Goal: Transaction & Acquisition: Purchase product/service

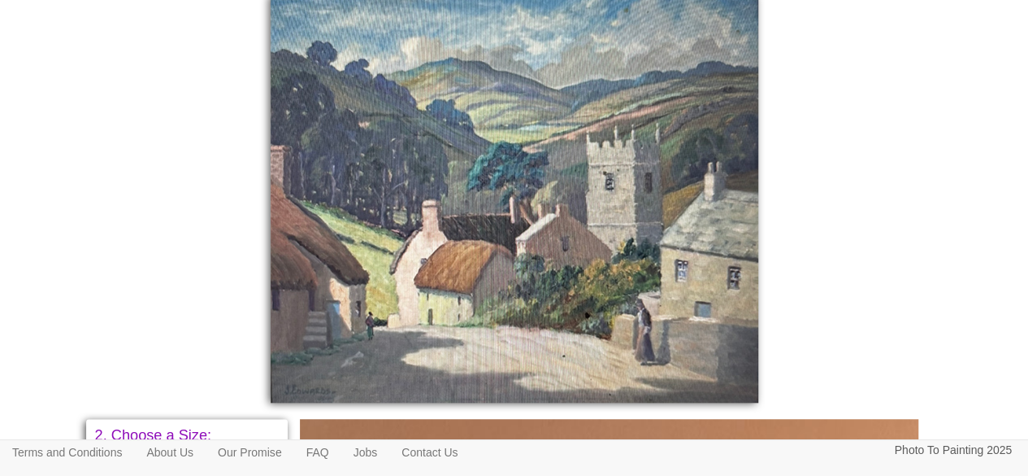
scroll to position [459, 0]
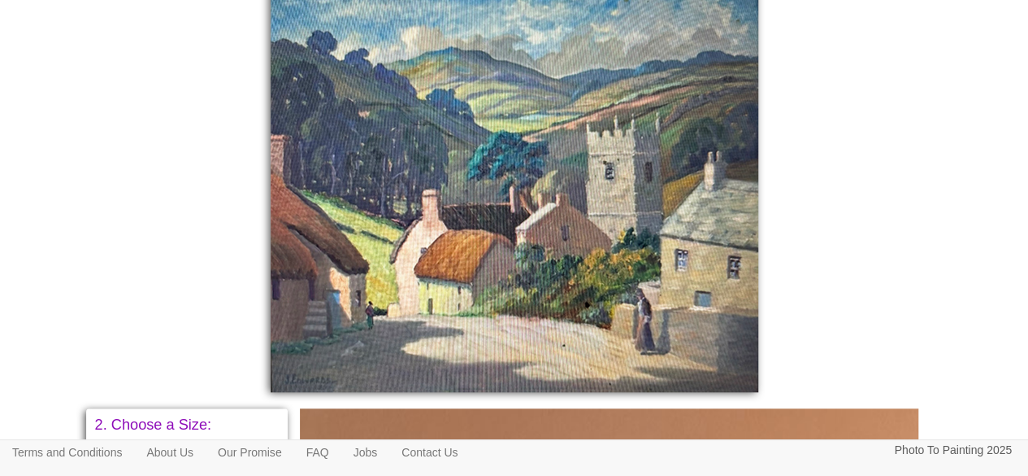
scroll to position [452, 0]
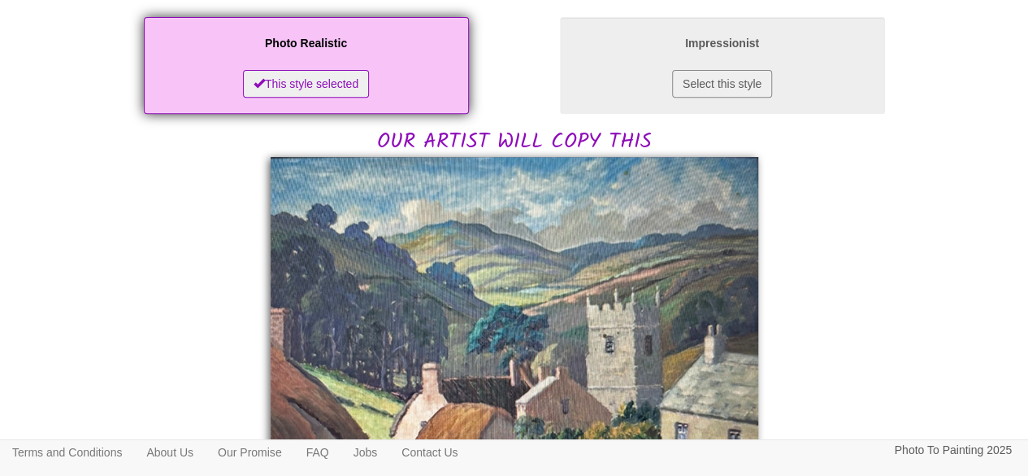
scroll to position [290, 0]
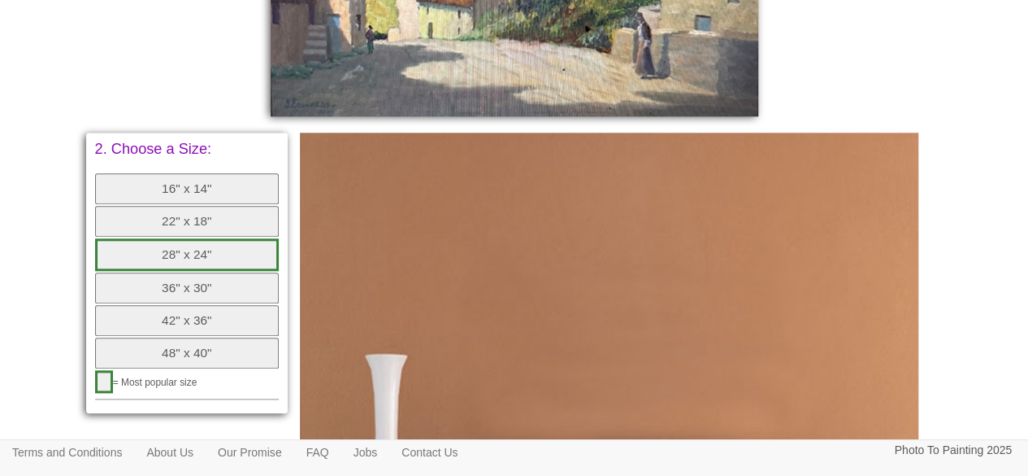
scroll to position [763, 0]
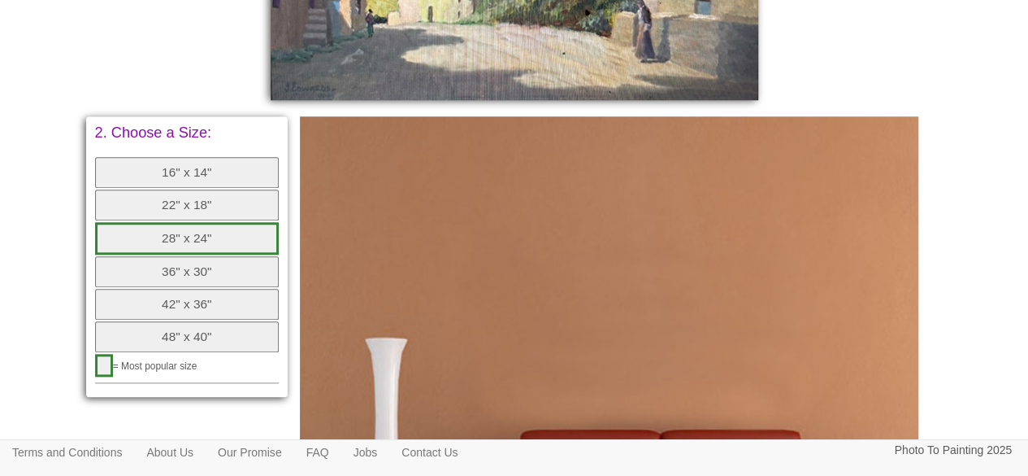
click at [216, 237] on button "28" x 24"" at bounding box center [187, 238] width 185 height 33
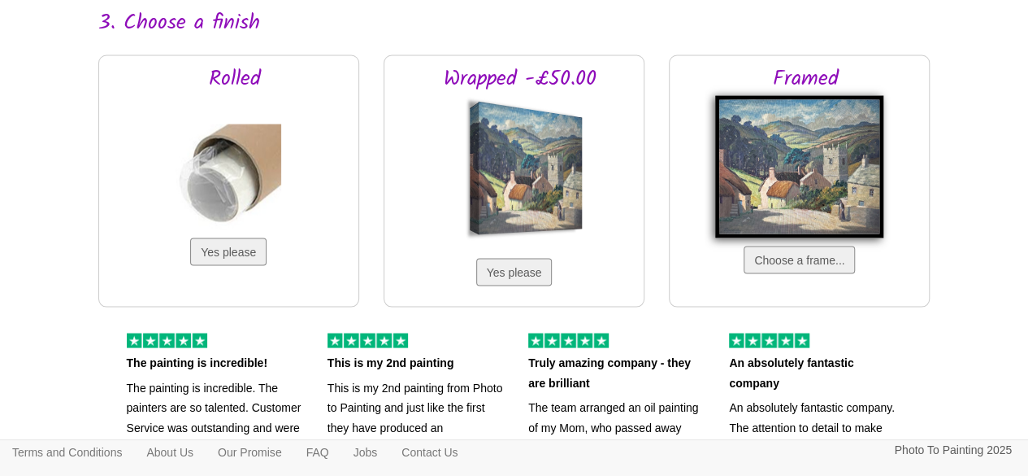
scroll to position [1434, 0]
click at [780, 253] on button "Choose a frame..." at bounding box center [799, 260] width 111 height 28
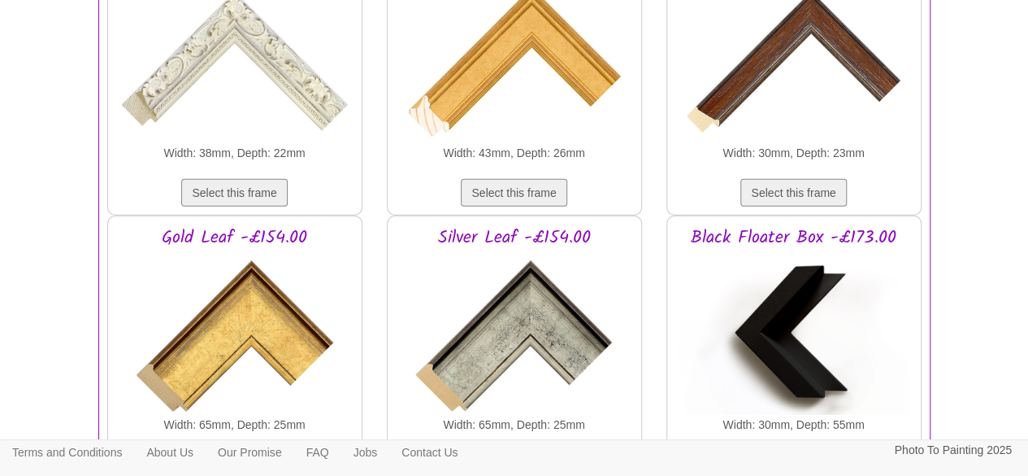
scroll to position [2378, 0]
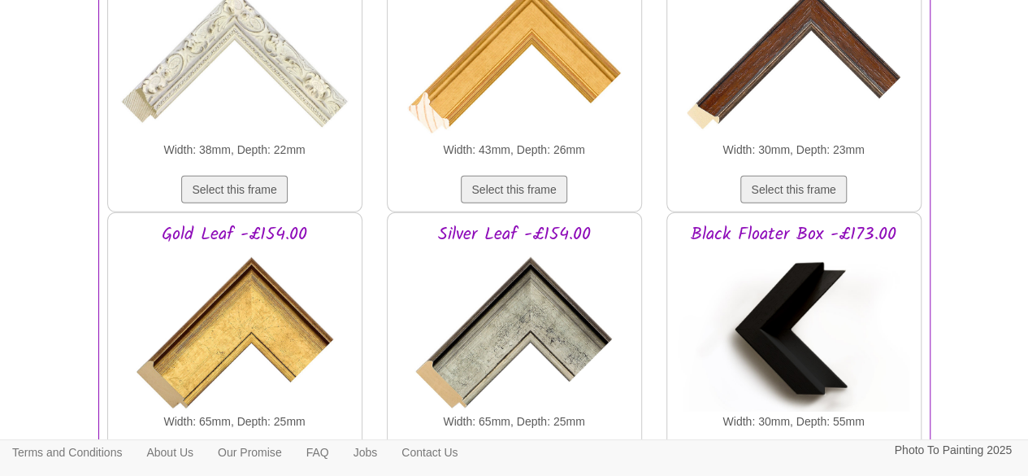
click at [263, 313] on img at bounding box center [234, 330] width 228 height 163
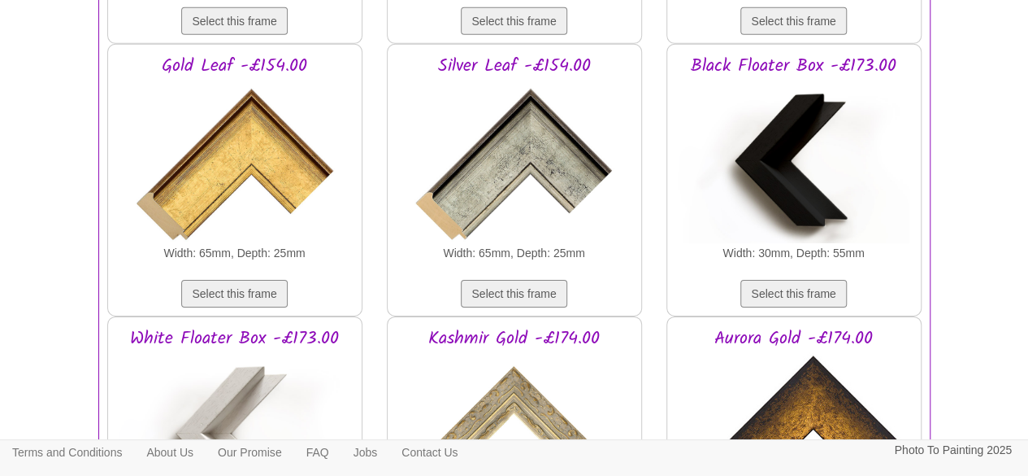
scroll to position [2552, 0]
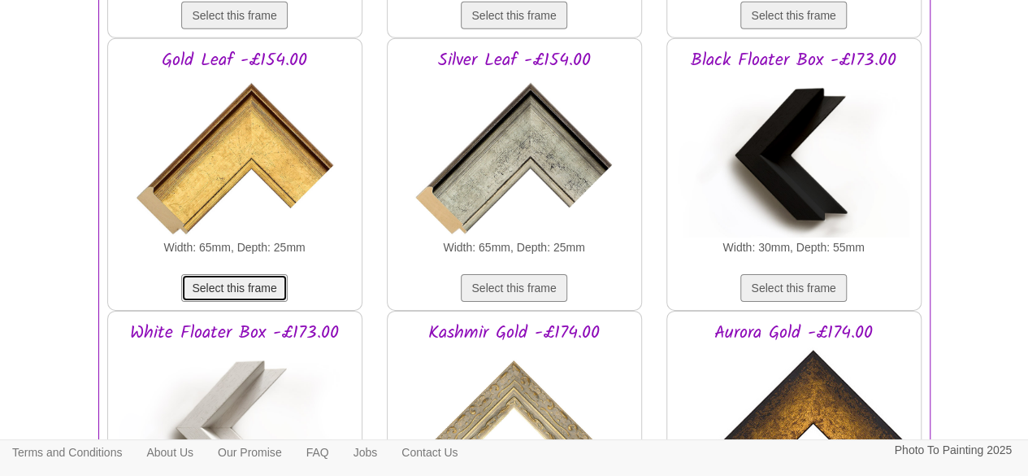
click at [253, 280] on button "Select this frame" at bounding box center [234, 288] width 106 height 28
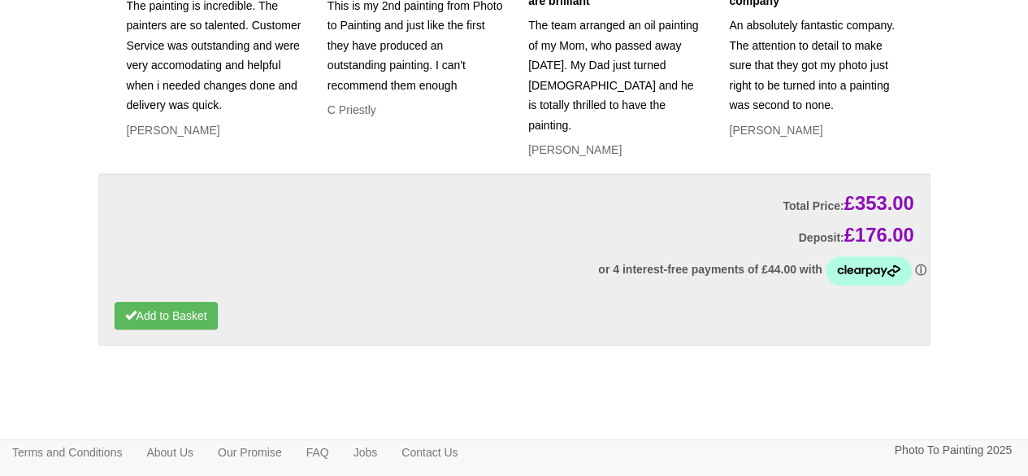
scroll to position [3555, 0]
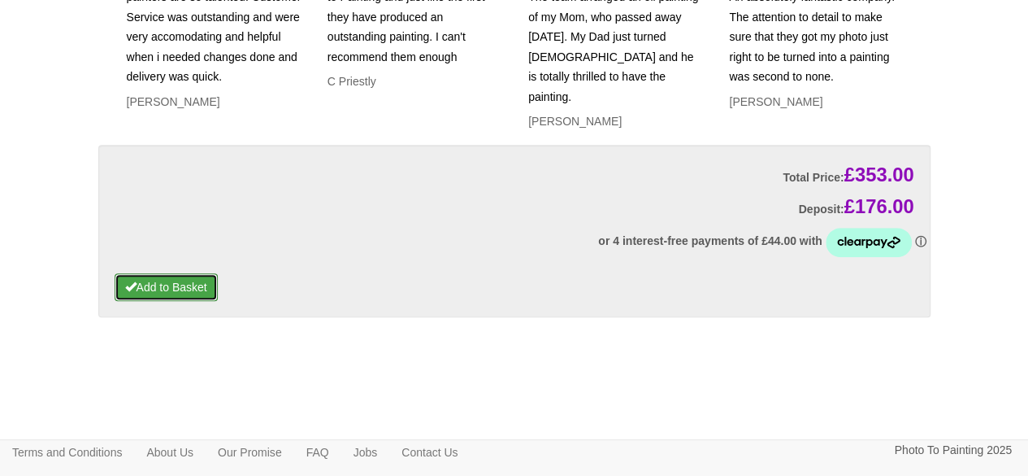
click at [150, 274] on button "Add to Basket" at bounding box center [166, 287] width 103 height 28
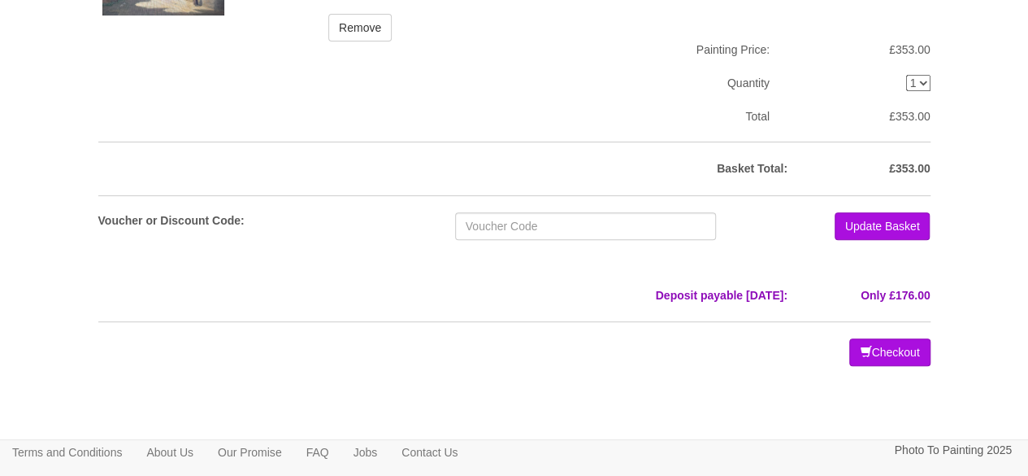
scroll to position [247, 0]
click at [862, 227] on button "Update Basket" at bounding box center [883, 226] width 96 height 28
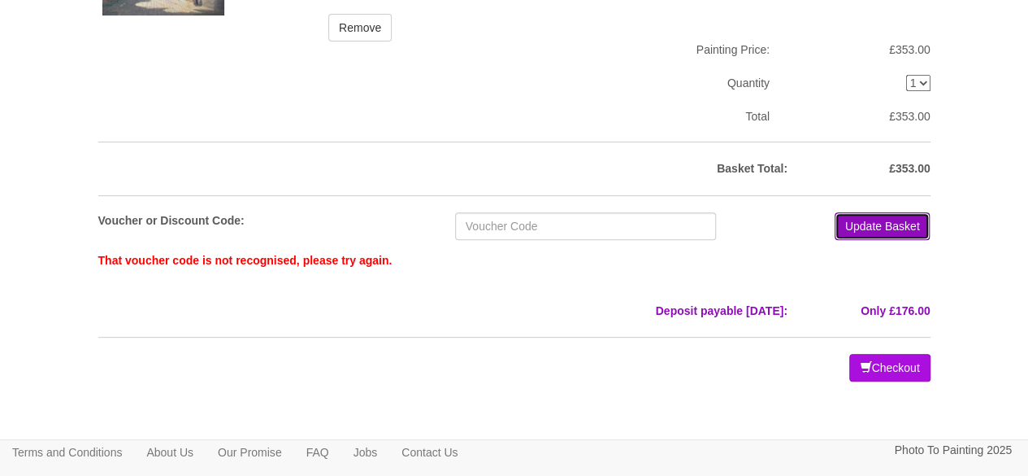
scroll to position [276, 0]
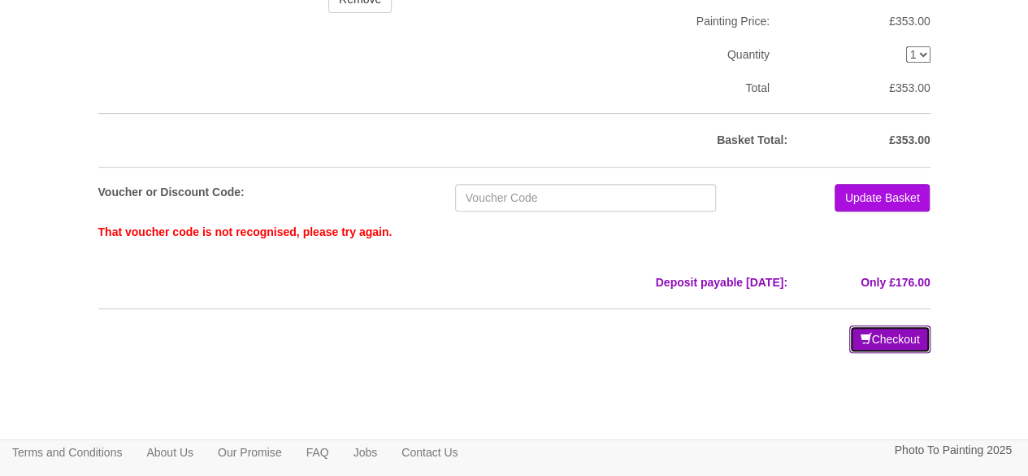
click at [883, 332] on button "Checkout" at bounding box center [890, 339] width 80 height 28
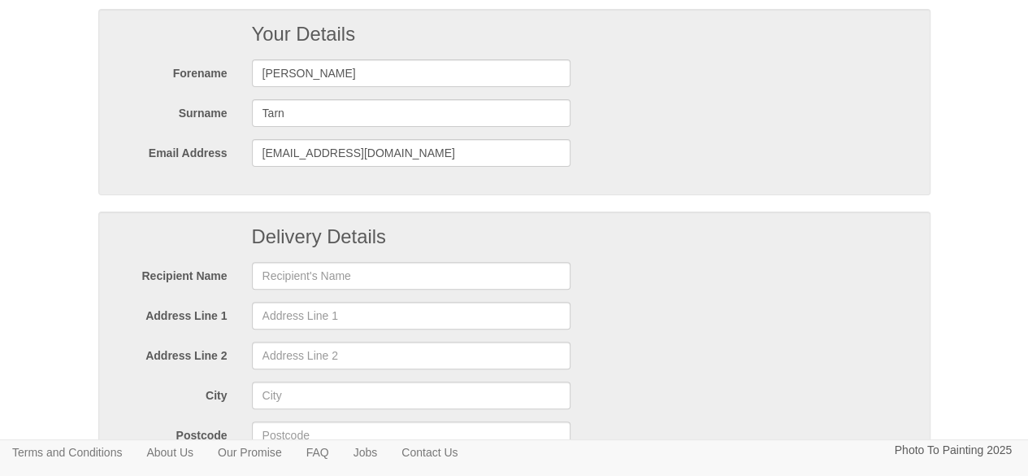
scroll to position [159, 0]
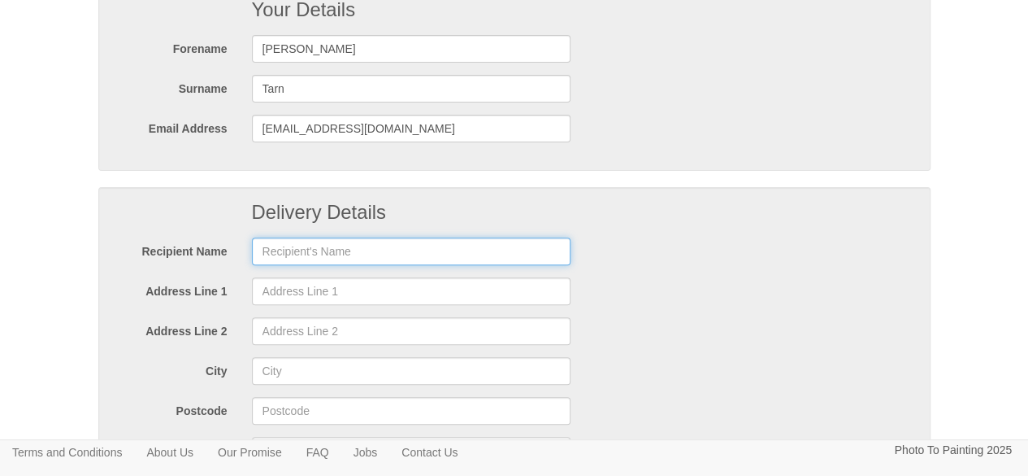
click at [299, 241] on input "text" at bounding box center [411, 251] width 319 height 28
type input "Mrs [PERSON_NAME] [PERSON_NAME]"
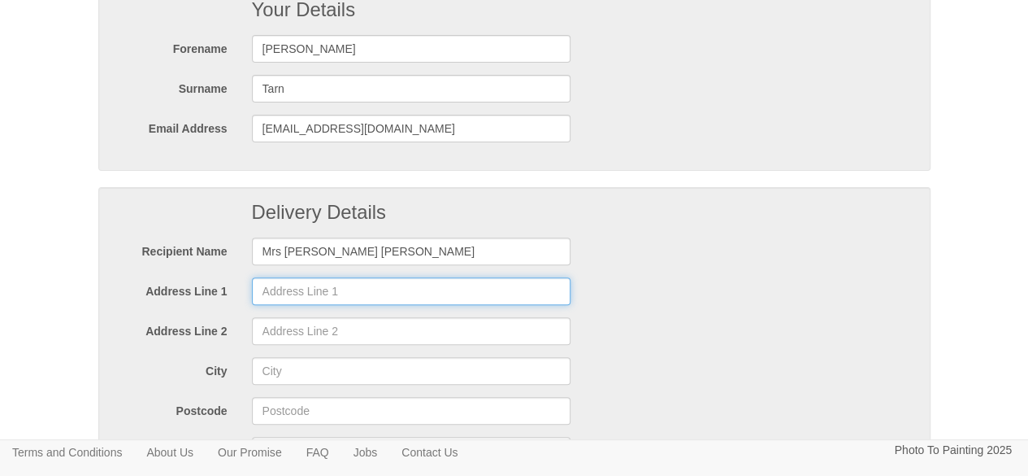
type input "Summer House,"
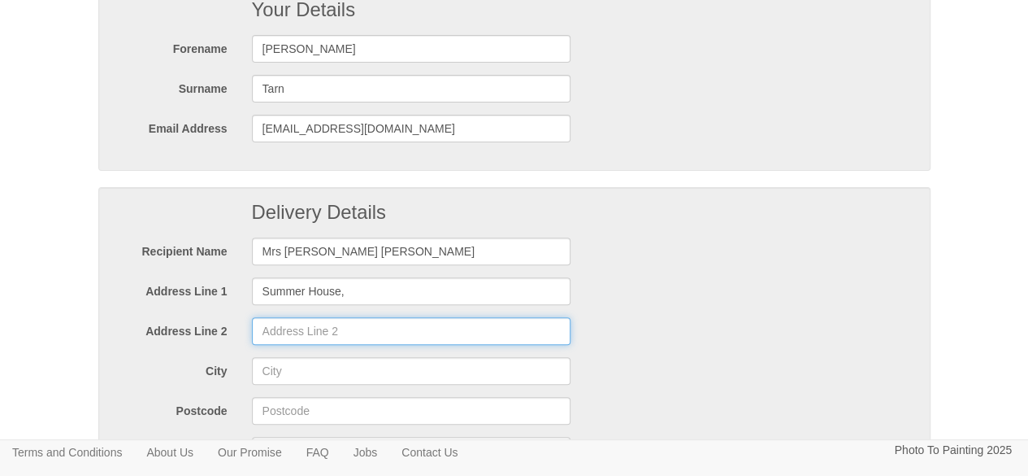
type input "17 Summer Close, Framingham Earl"
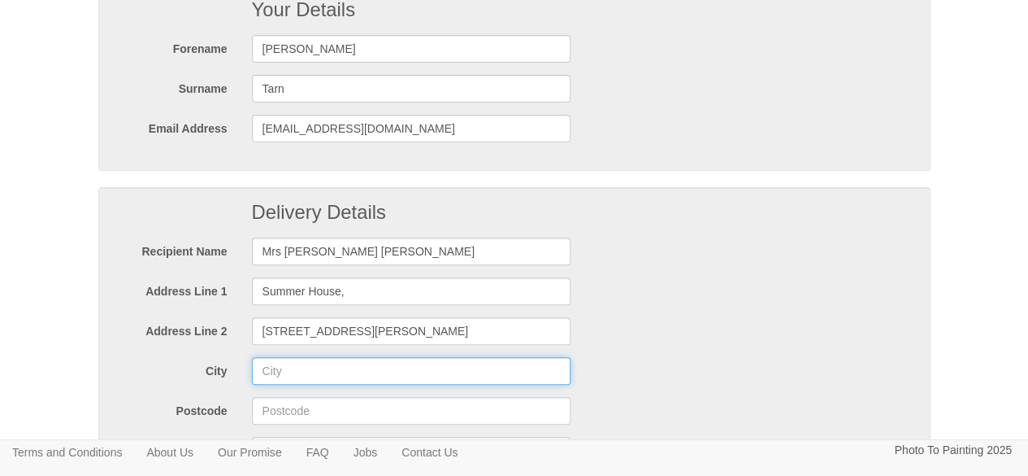
type input "Norwich"
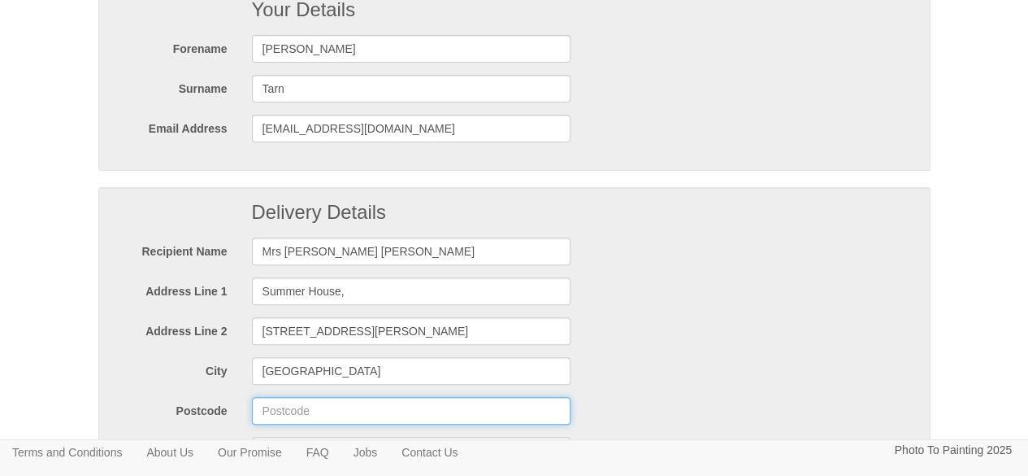
type input "NR14 7TN"
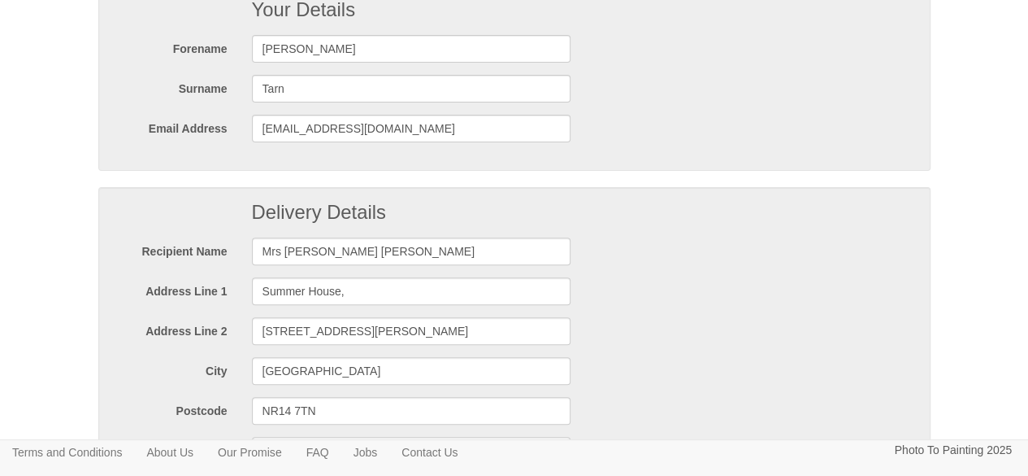
type input "07788648952"
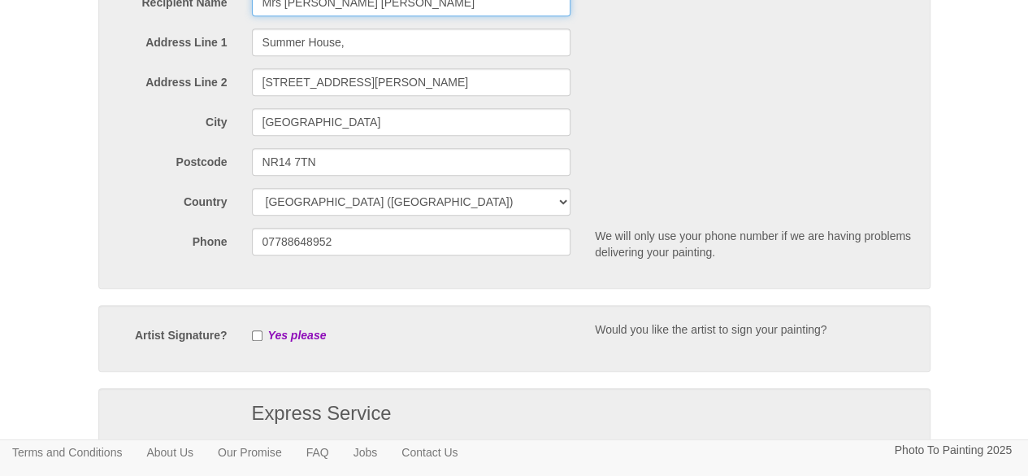
scroll to position [546, 0]
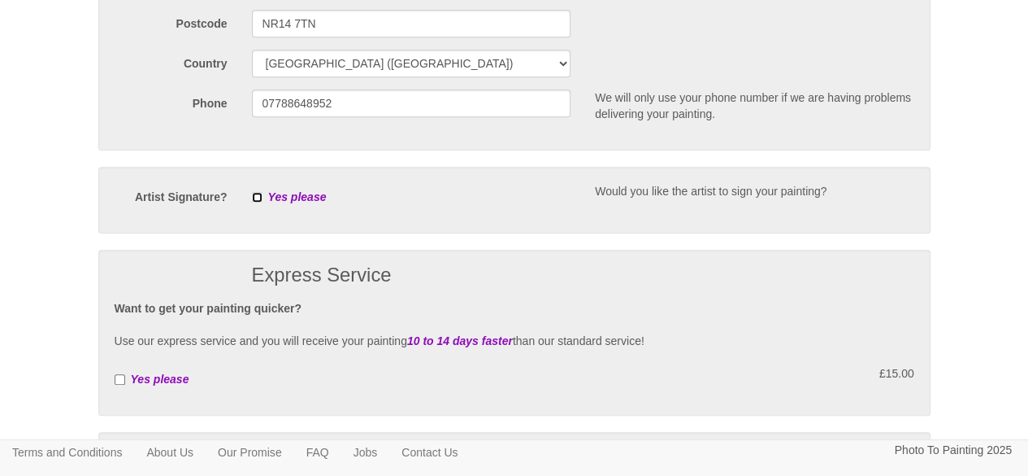
click at [257, 195] on input "checkbox" at bounding box center [257, 197] width 11 height 11
checkbox input "true"
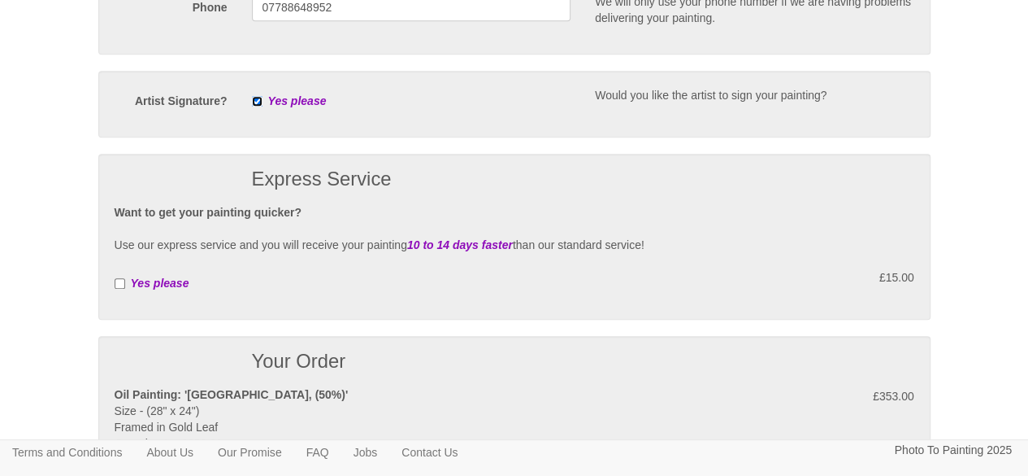
scroll to position [700, 0]
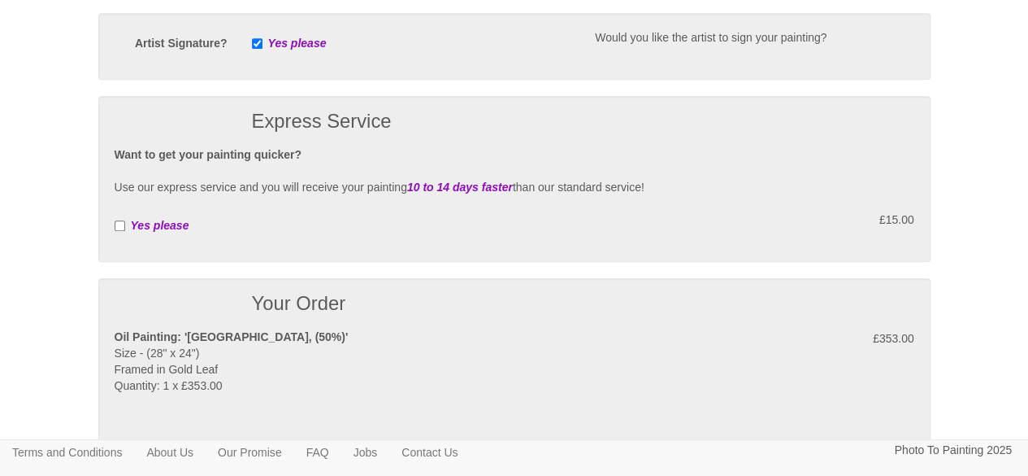
click at [257, 195] on div "Want to get your painting quicker? Use our express service and you will receive…" at bounding box center [514, 178] width 824 height 65
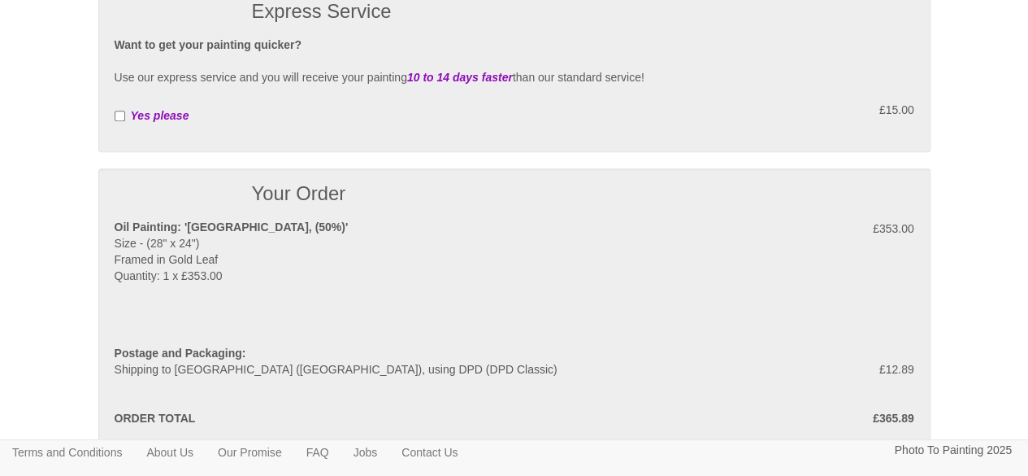
scroll to position [811, 0]
click at [118, 111] on input "checkbox" at bounding box center [120, 115] width 11 height 11
checkbox input "true"
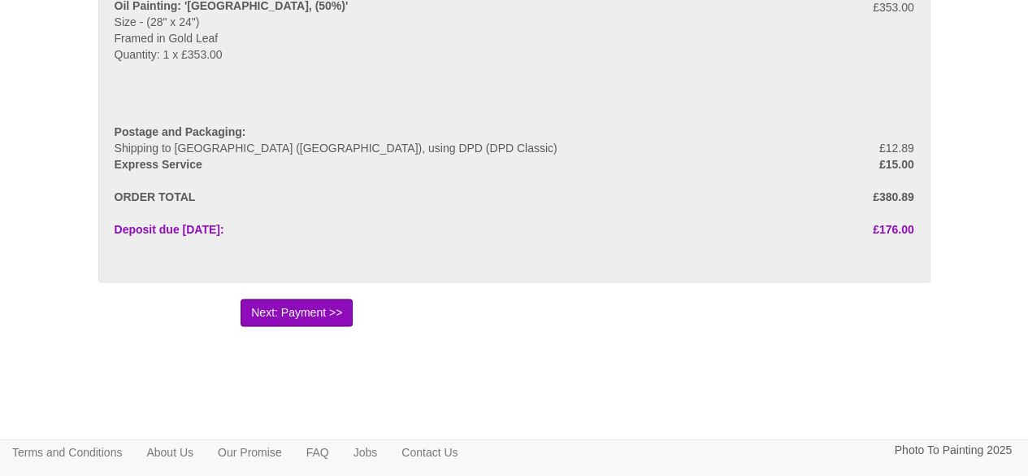
scroll to position [1075, 0]
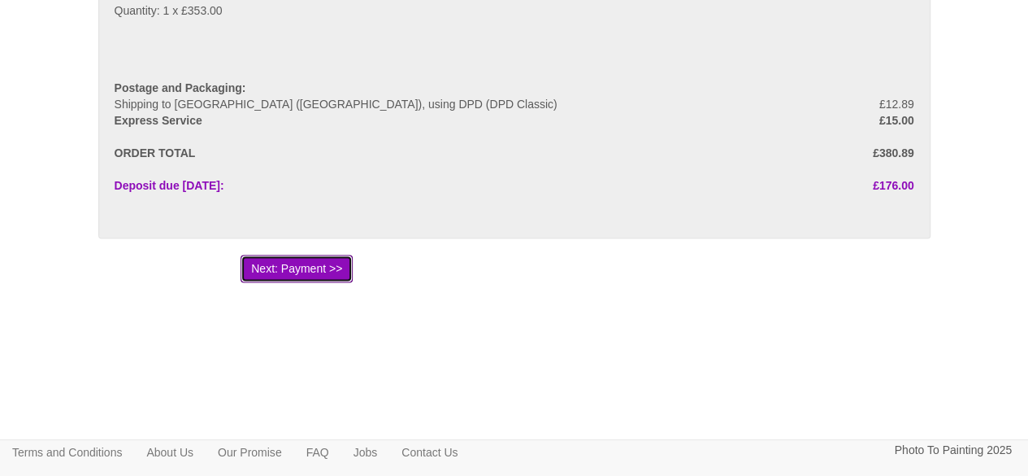
click at [317, 266] on button "Next: Payment >>" at bounding box center [297, 268] width 112 height 28
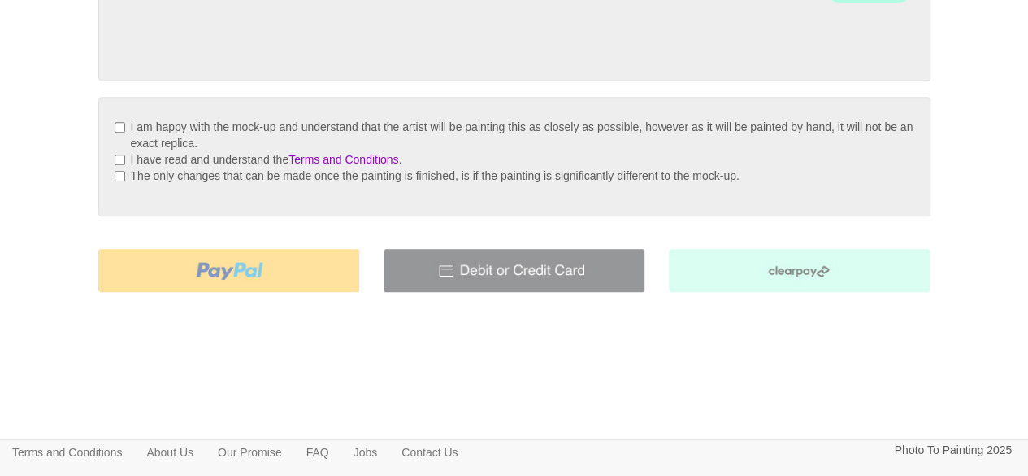
scroll to position [468, 0]
click at [121, 122] on input "I am happy with the mock-up and understand that the artist will be painting thi…" at bounding box center [120, 126] width 11 height 11
checkbox input "true"
click at [115, 150] on div "I am happy with the mock-up and understand that the artist will be painting thi…" at bounding box center [515, 155] width 800 height 87
click at [122, 173] on input "The only changes that can be made once the painting is finished, is if the pain…" at bounding box center [120, 175] width 11 height 11
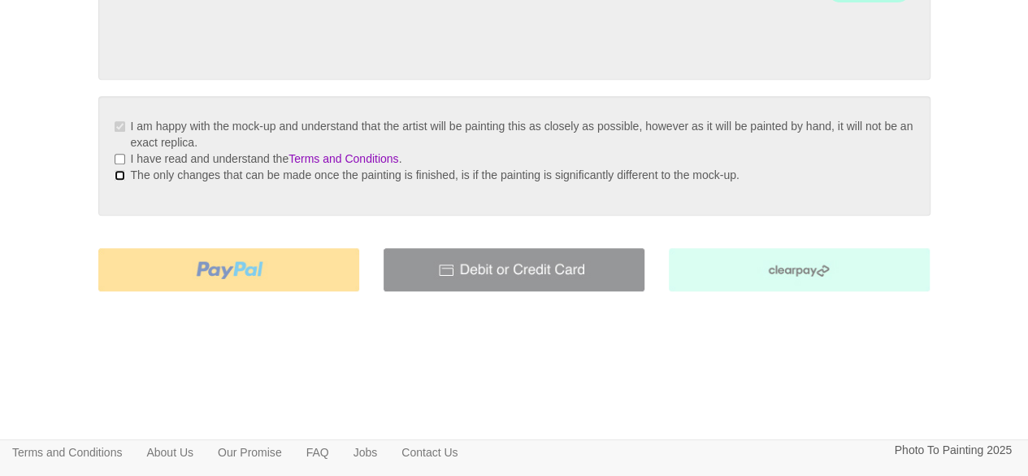
checkbox input "true"
click at [119, 156] on input "I have read and understand the Terms and Conditions ." at bounding box center [120, 159] width 11 height 11
checkbox input "true"
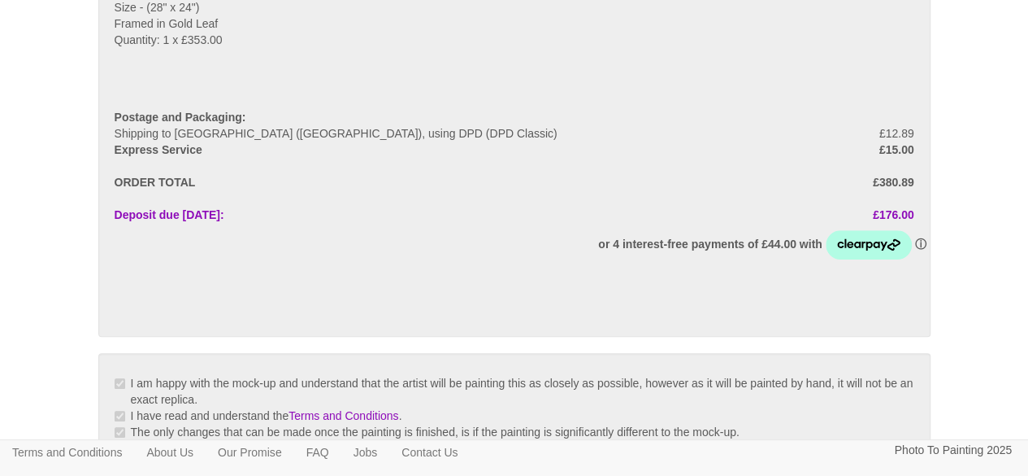
scroll to position [495, 0]
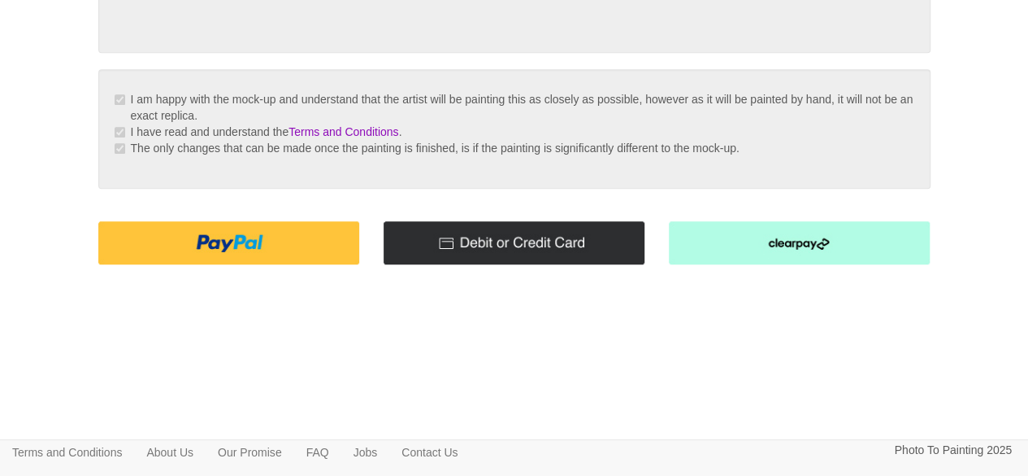
click at [241, 248] on img at bounding box center [228, 242] width 261 height 43
